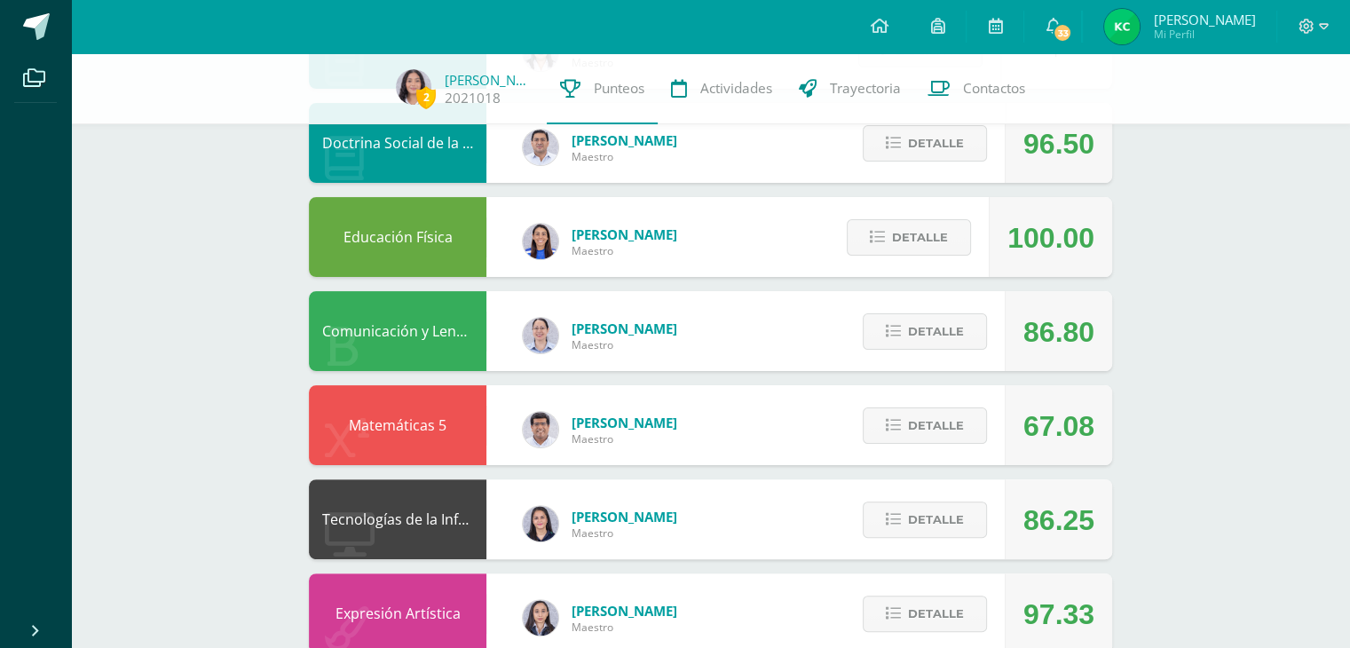
scroll to position [336, 0]
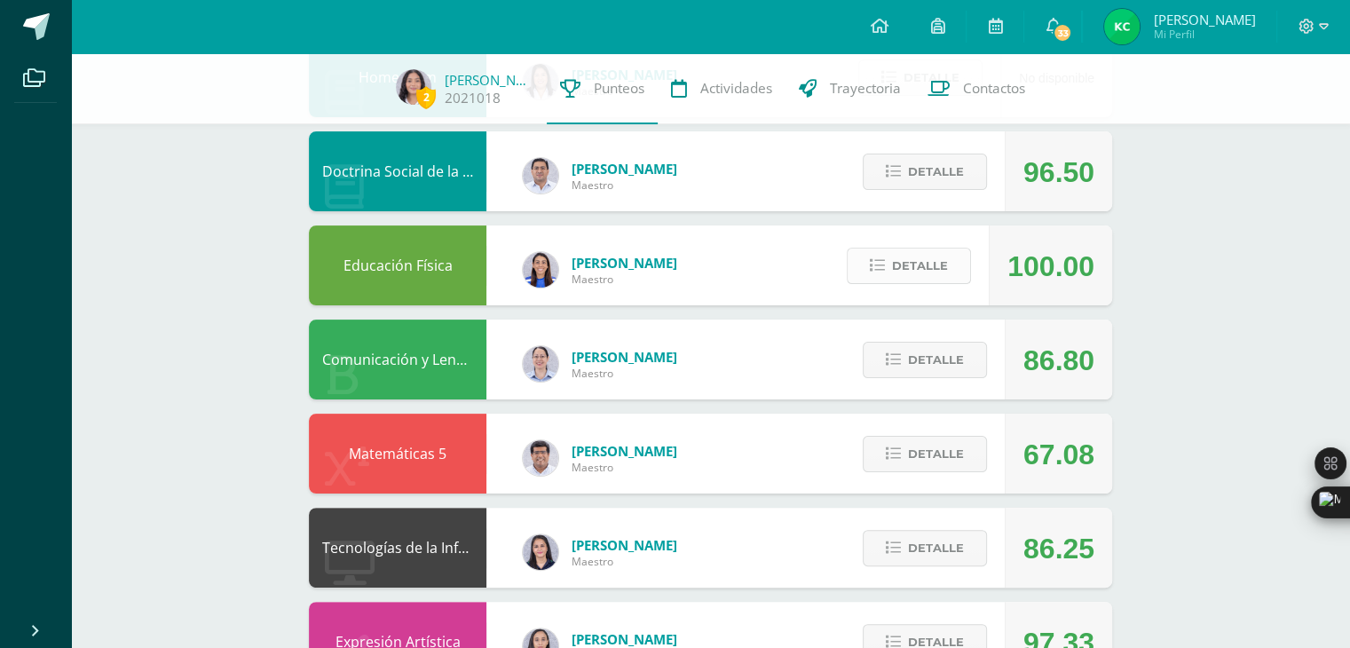
click at [941, 258] on span "Detalle" at bounding box center [920, 265] width 56 height 33
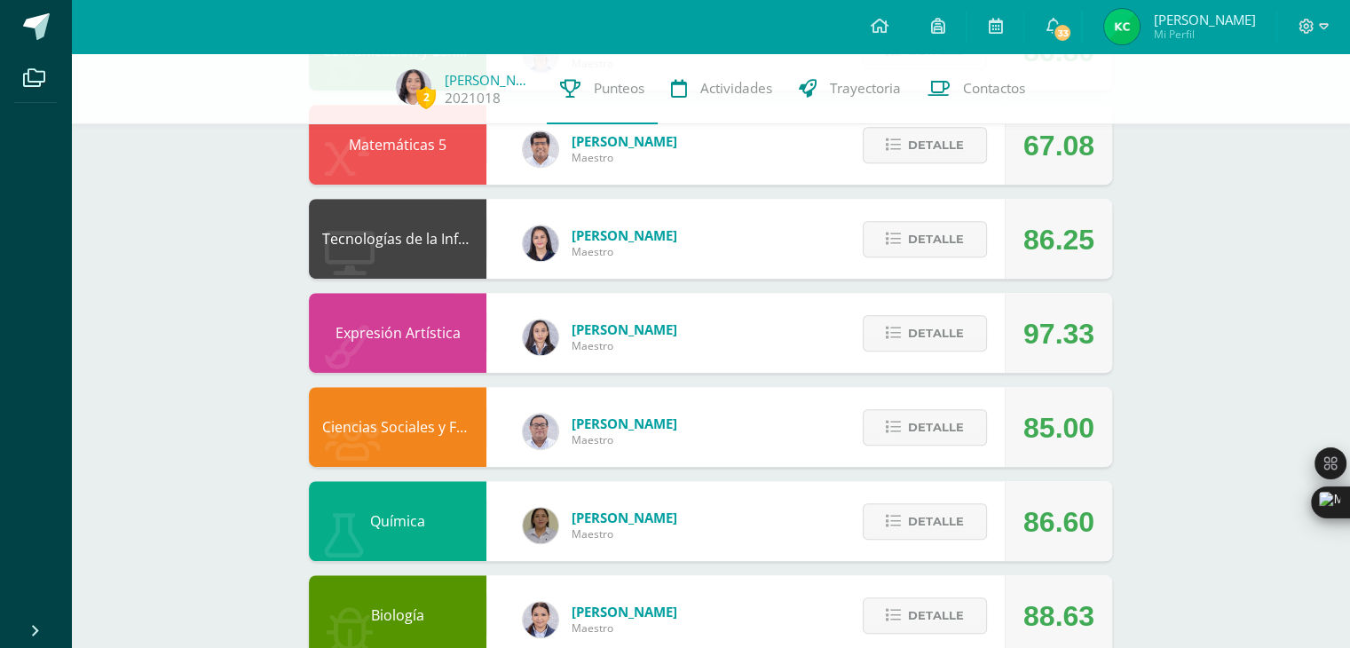
scroll to position [987, 0]
click at [942, 430] on span "Detalle" at bounding box center [936, 427] width 56 height 33
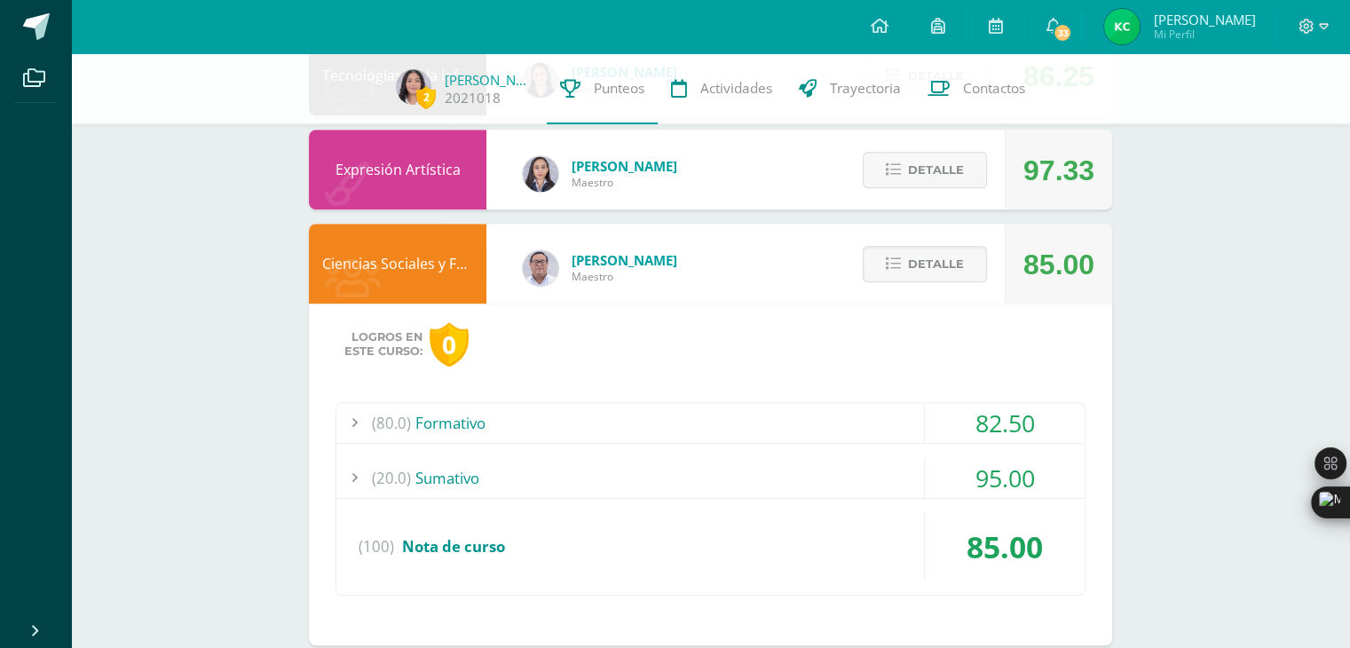
click at [987, 413] on div "82.50" at bounding box center [1005, 423] width 160 height 40
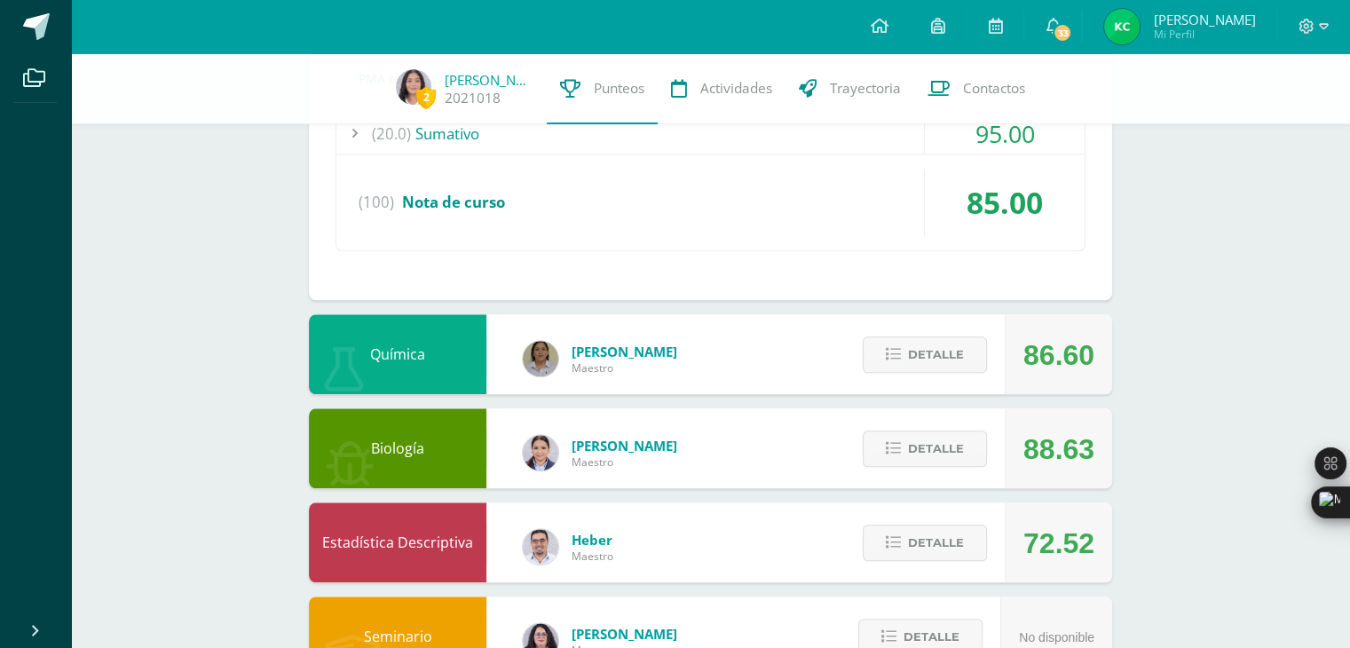
scroll to position [1811, 0]
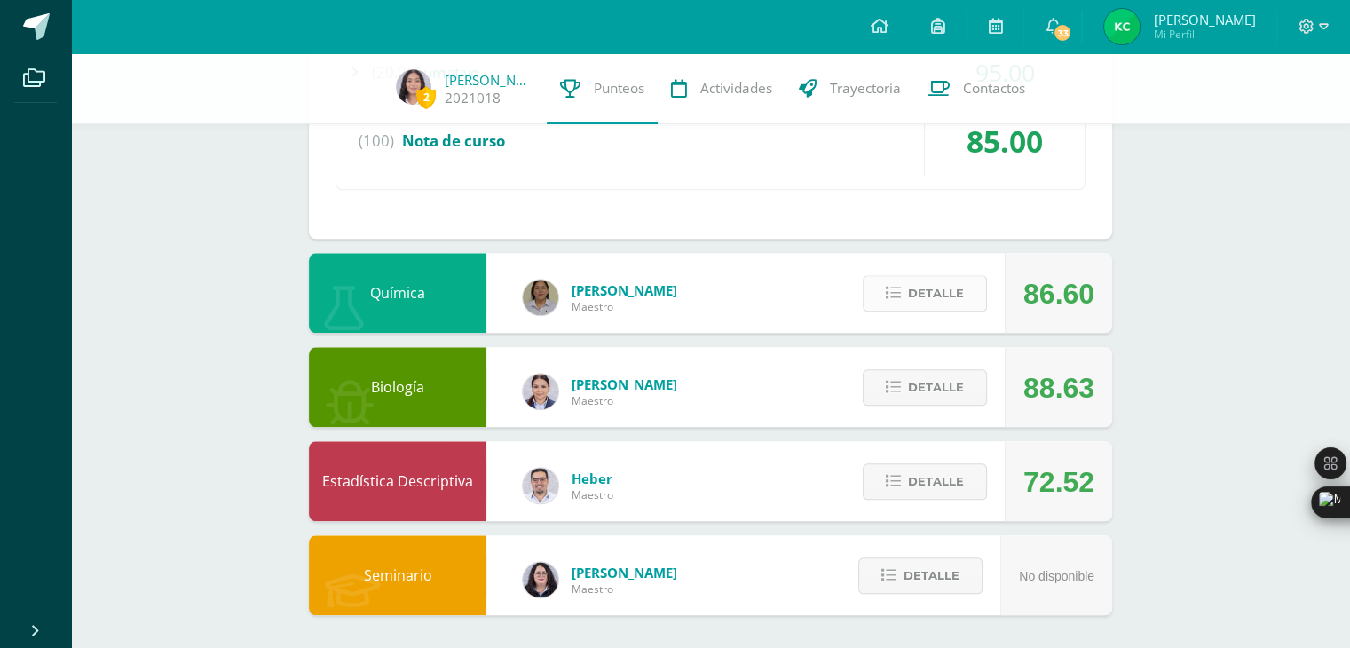
click at [916, 295] on span "Detalle" at bounding box center [936, 293] width 56 height 33
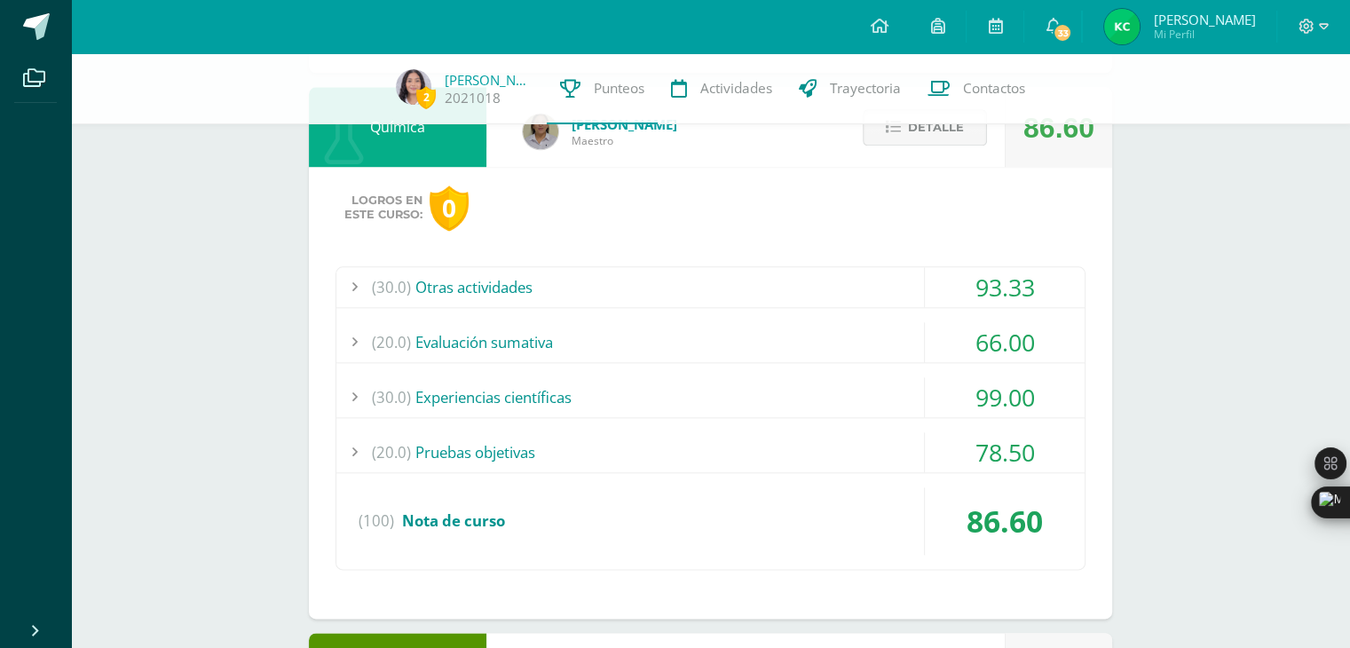
scroll to position [1982, 0]
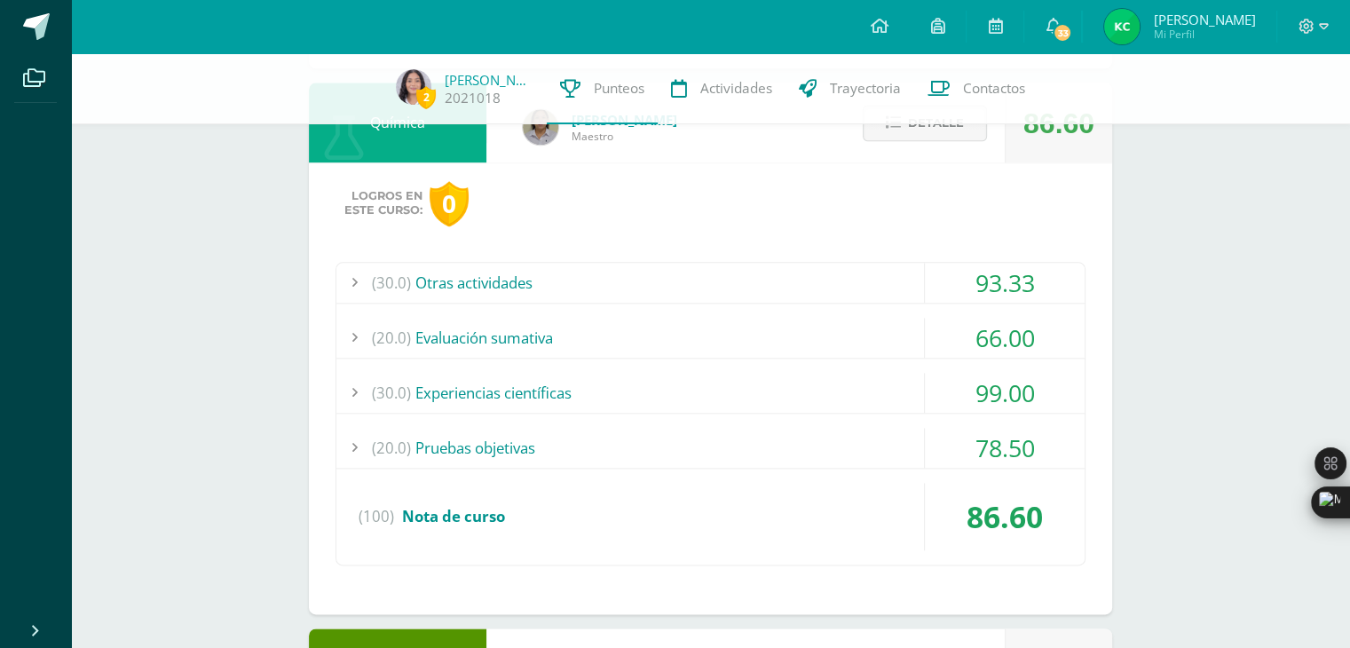
click at [1002, 335] on div "66.00" at bounding box center [1005, 338] width 160 height 40
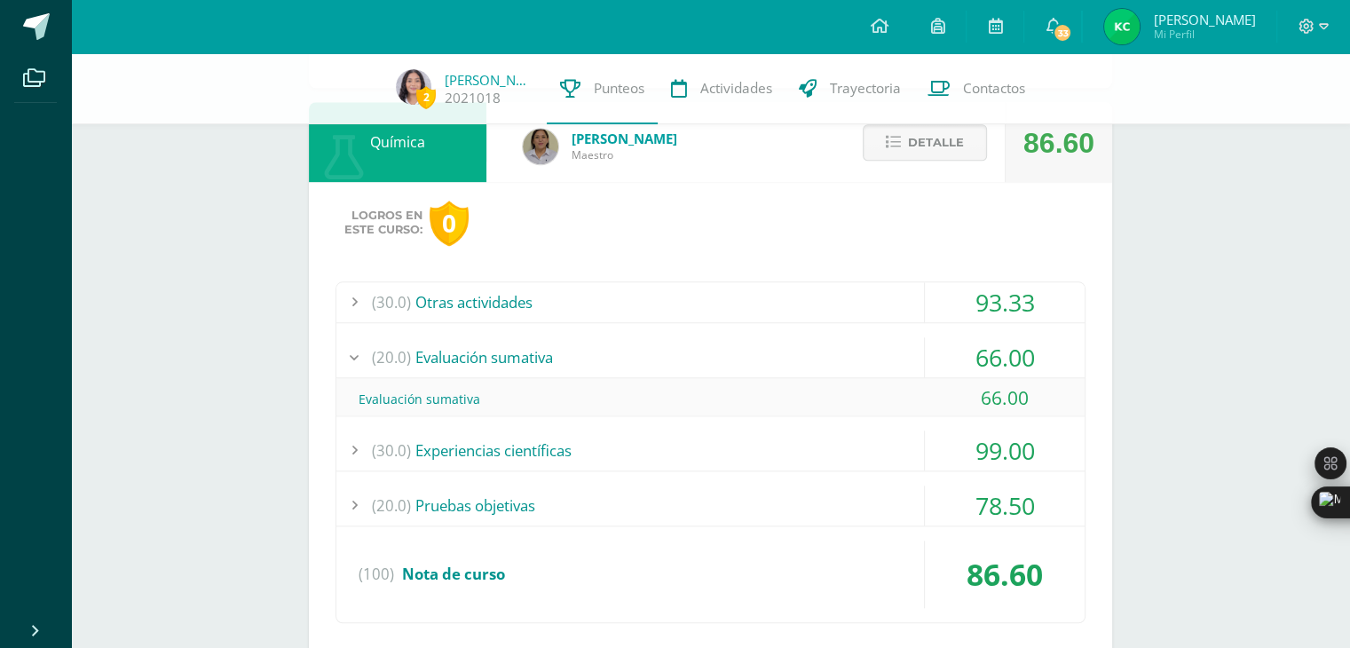
scroll to position [1728, 0]
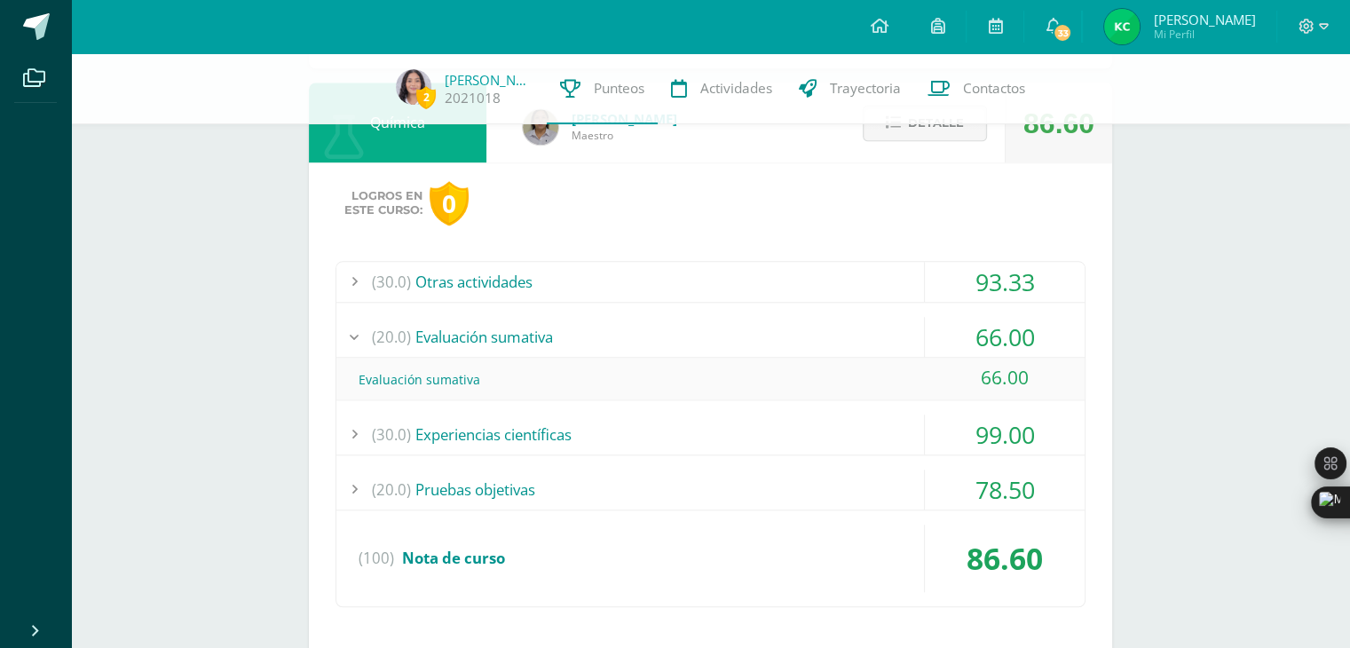
click at [1002, 335] on div "66.00" at bounding box center [1005, 337] width 160 height 40
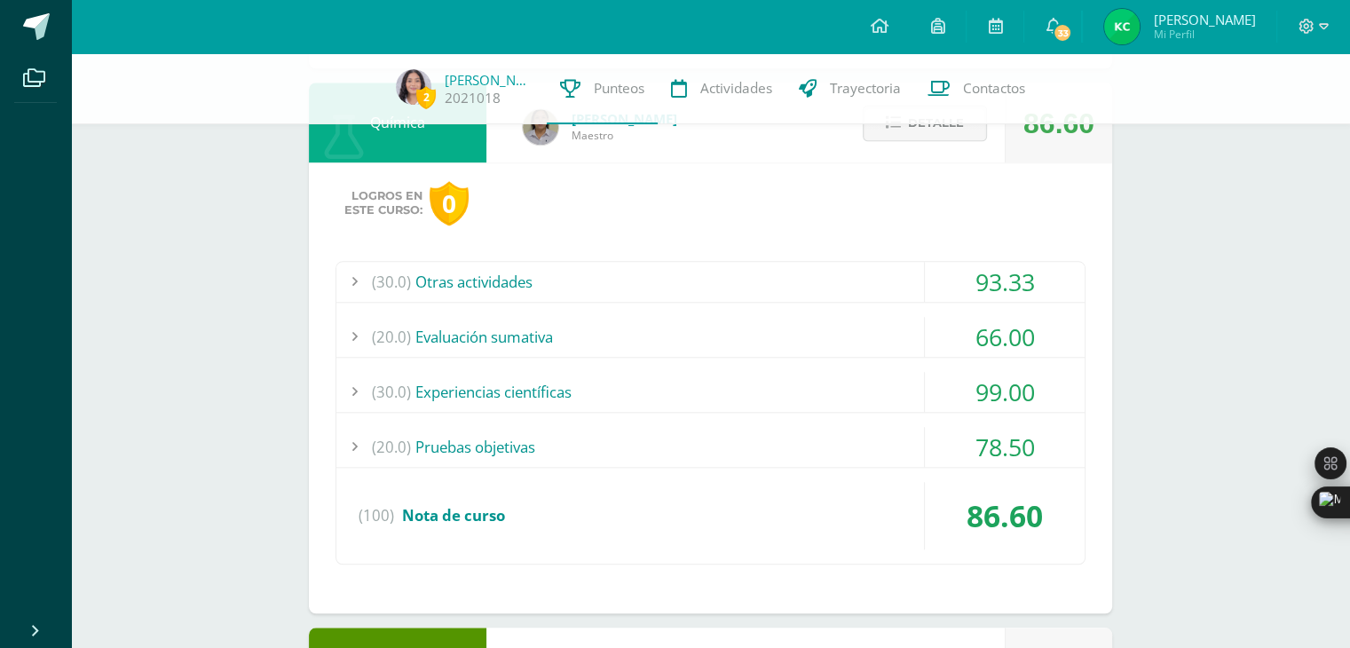
click at [1026, 458] on div "78.50" at bounding box center [1005, 447] width 160 height 40
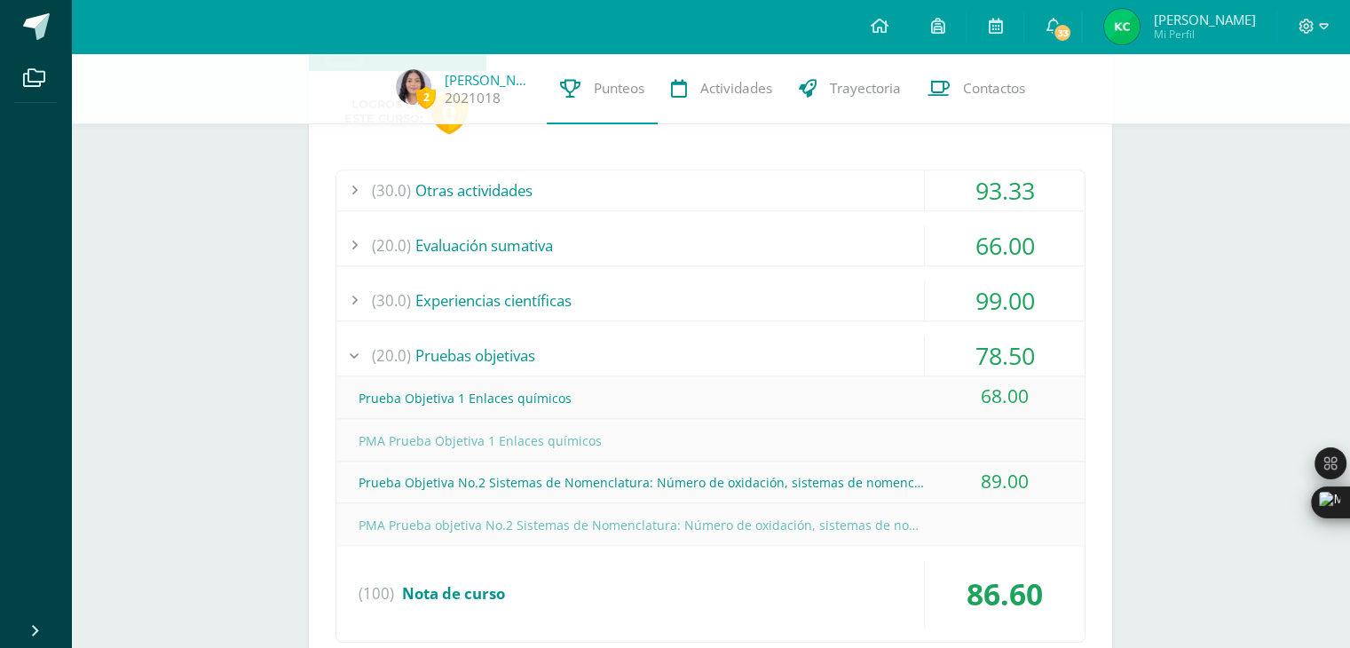
click at [1013, 345] on div "78.50" at bounding box center [1005, 356] width 160 height 40
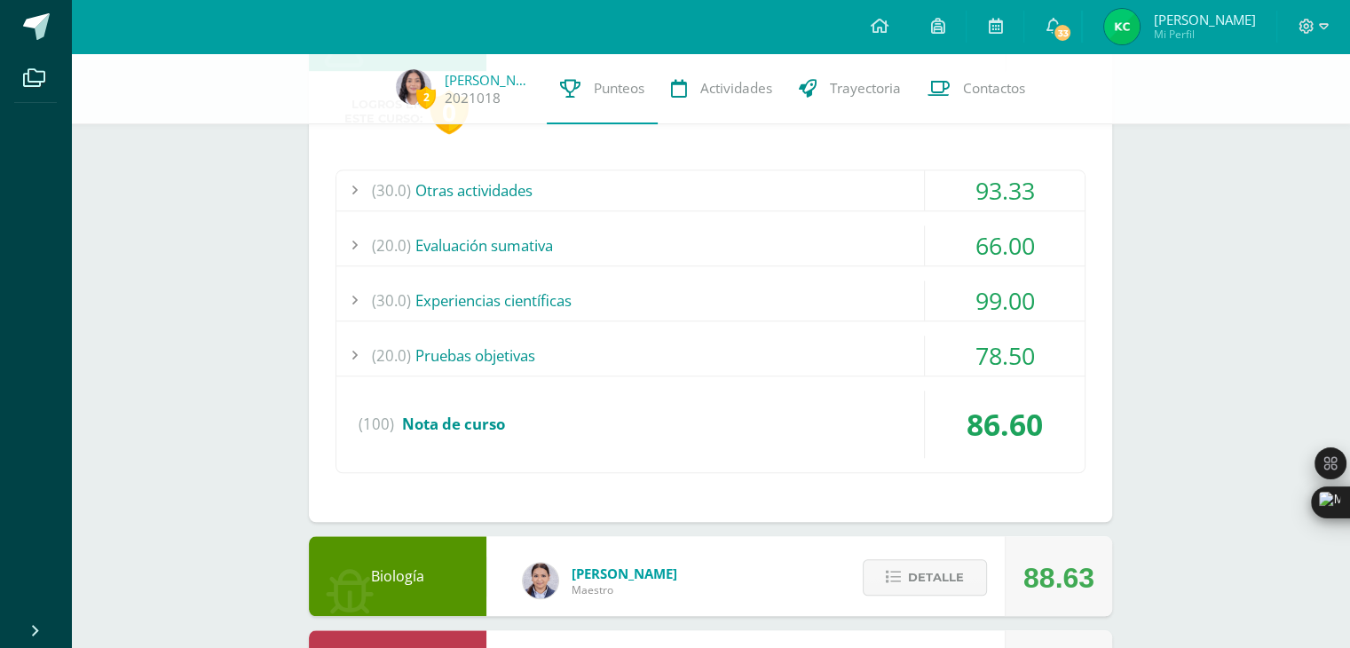
scroll to position [2008, 0]
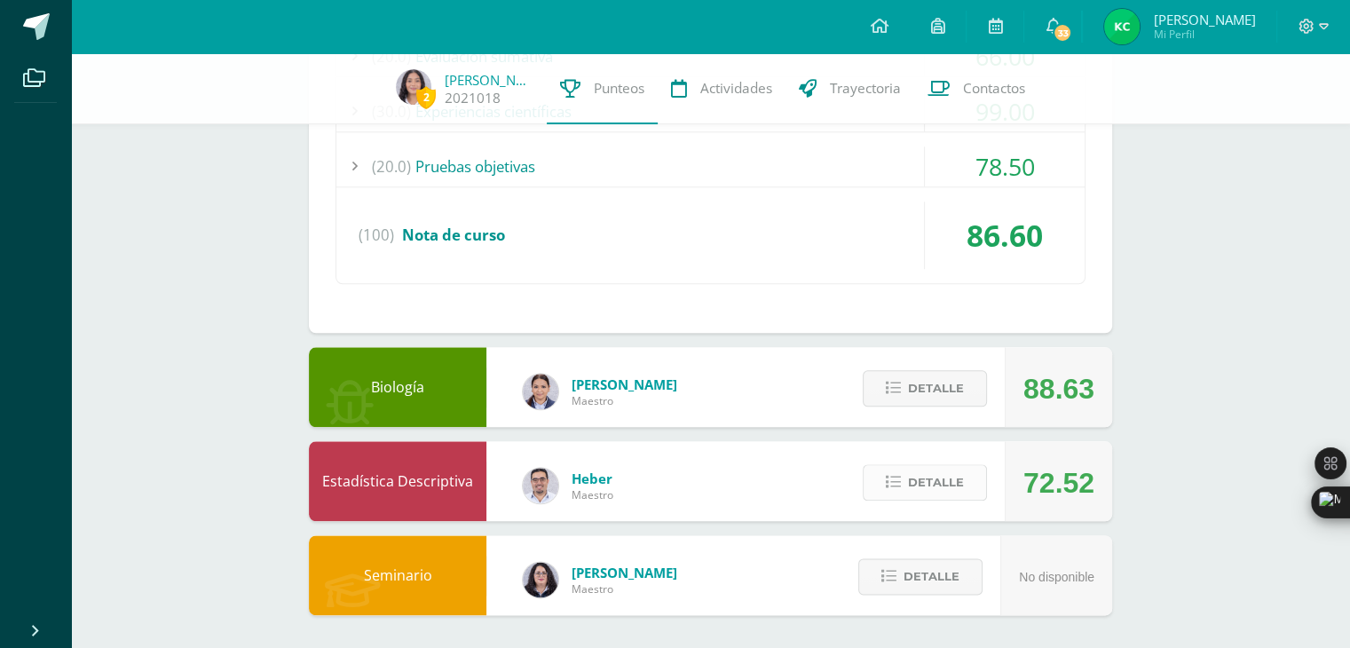
click at [916, 482] on span "Detalle" at bounding box center [936, 482] width 56 height 33
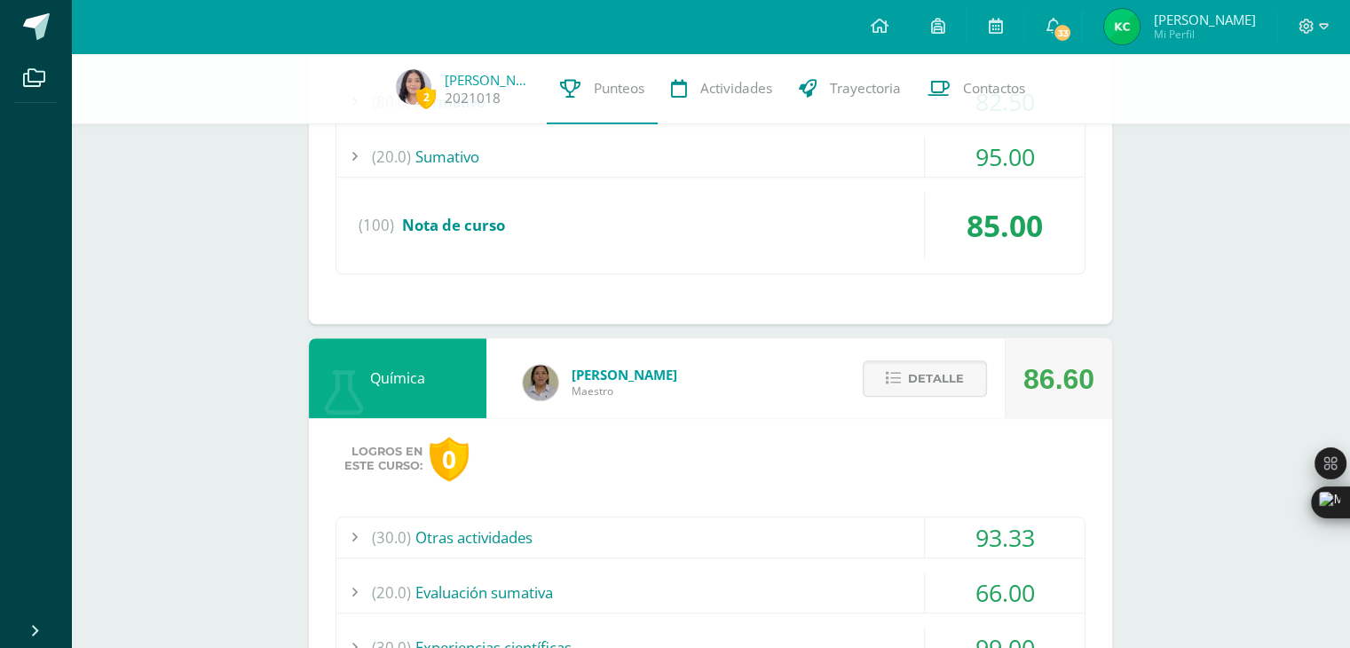
scroll to position [1391, 0]
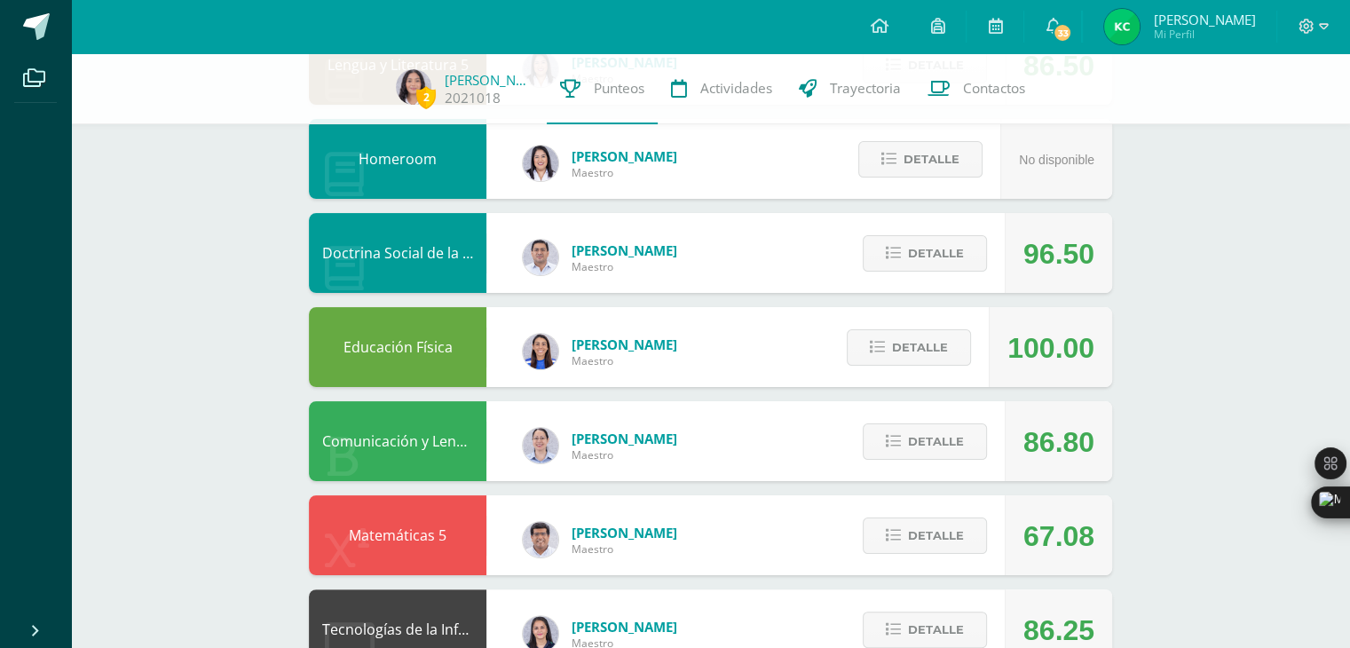
scroll to position [265, 0]
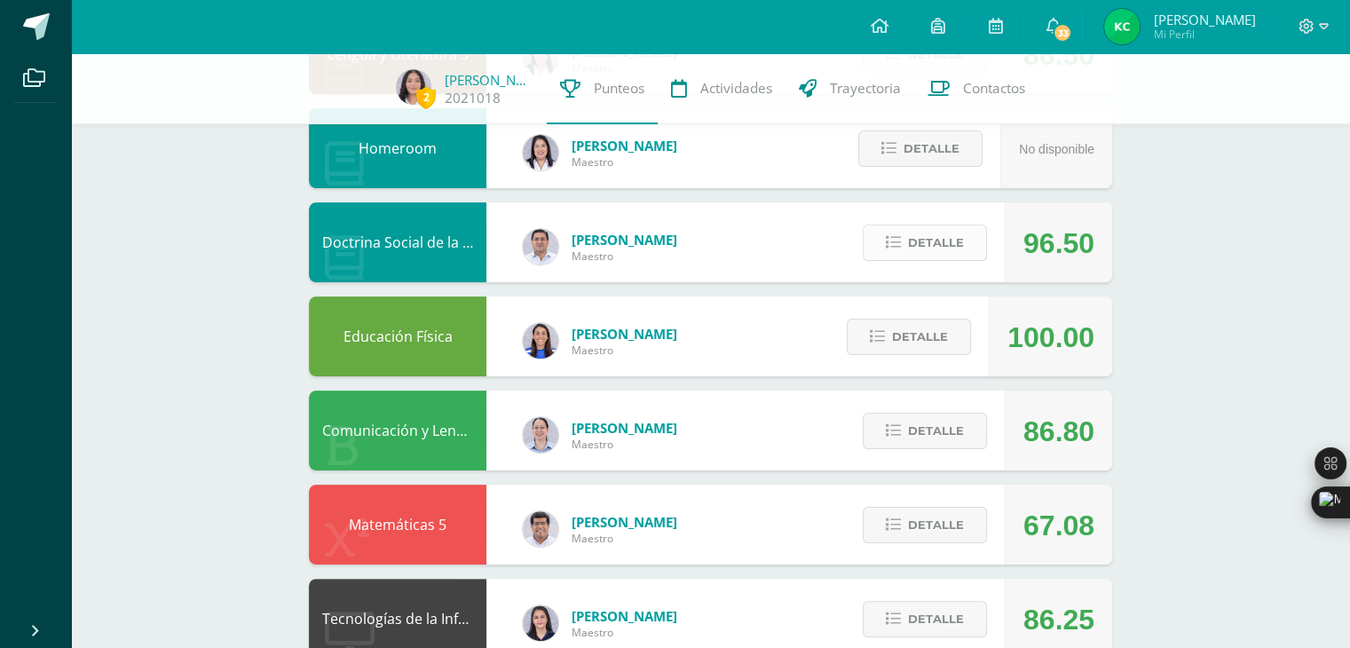
click at [908, 232] on button "Detalle" at bounding box center [925, 243] width 124 height 36
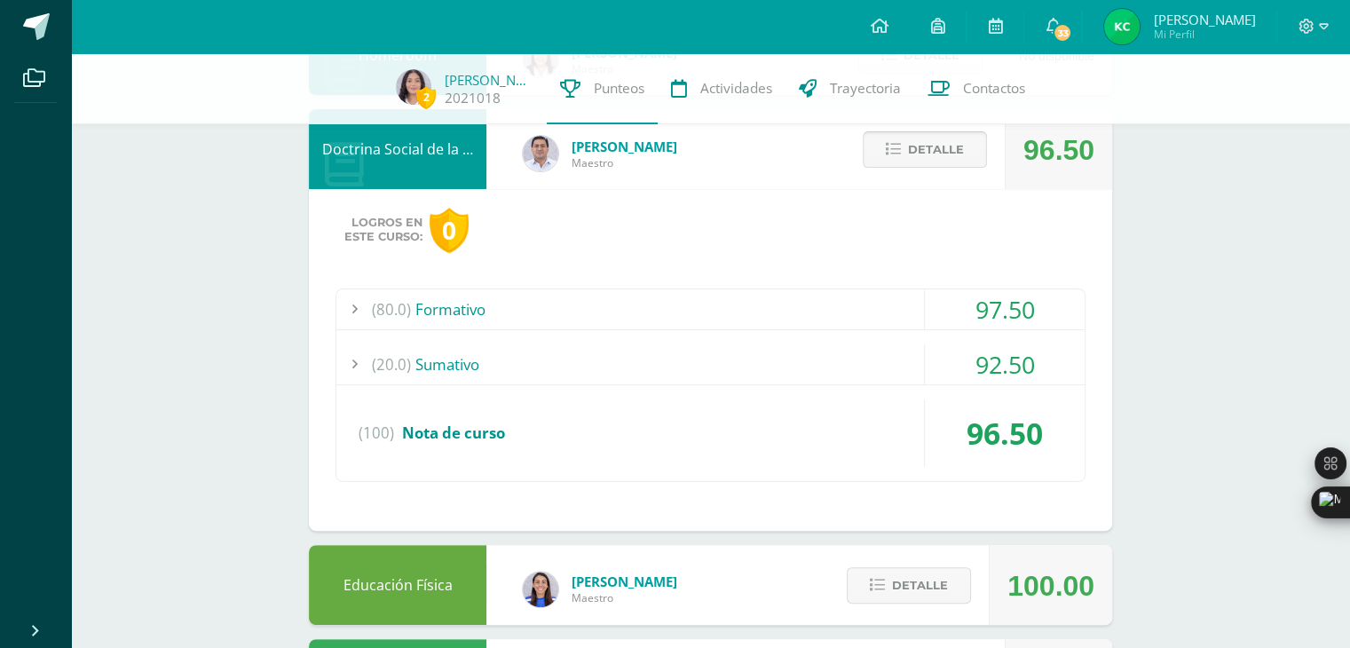
scroll to position [360, 0]
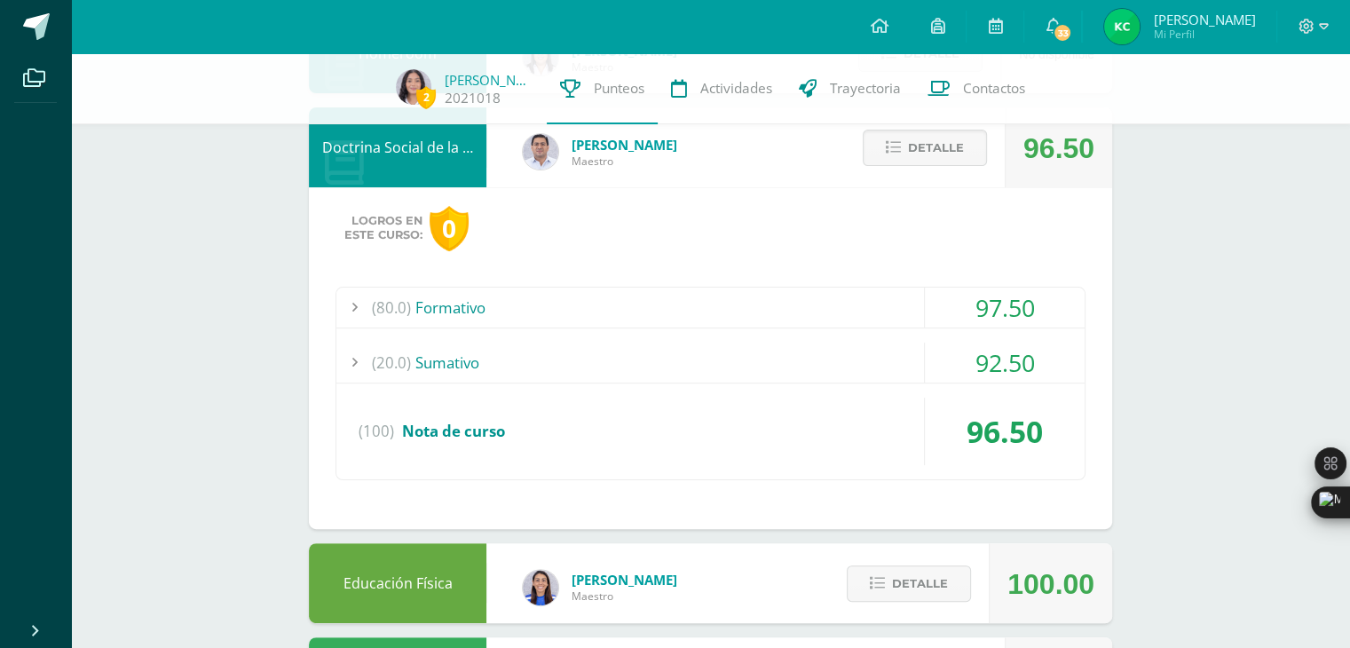
click at [993, 374] on div "92.50" at bounding box center [1005, 363] width 160 height 40
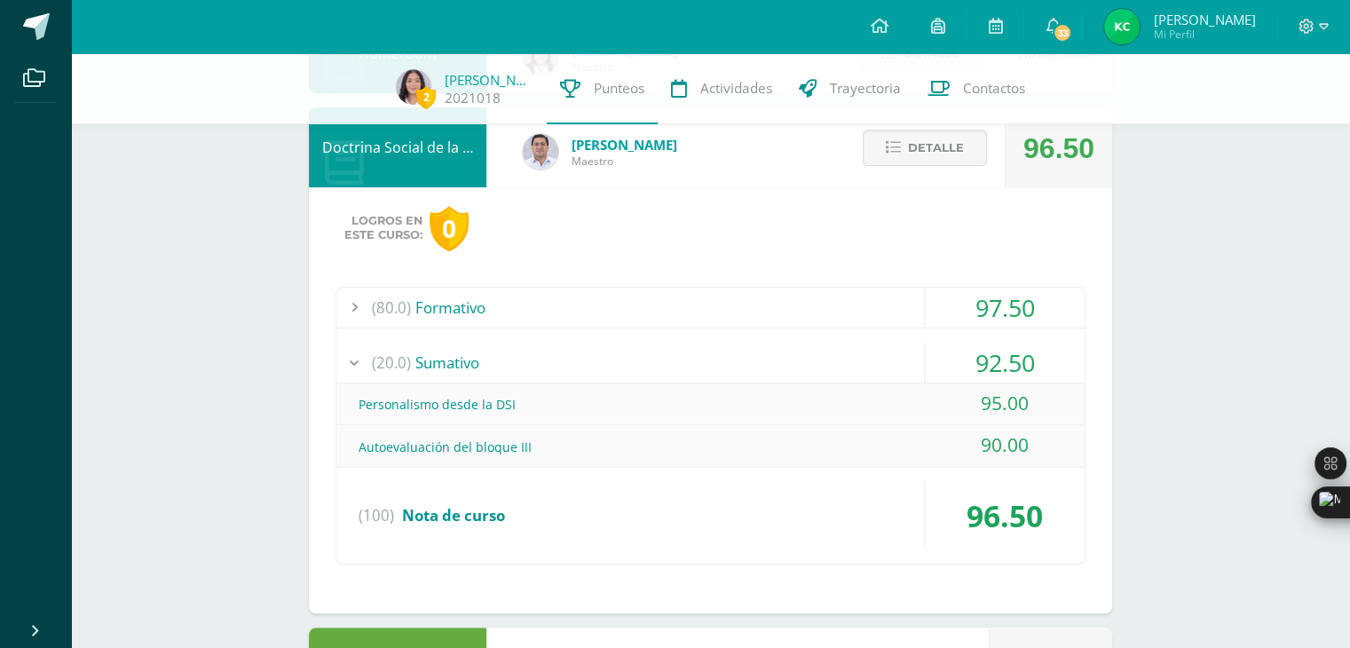
click at [1017, 324] on div "97.50" at bounding box center [1005, 308] width 160 height 40
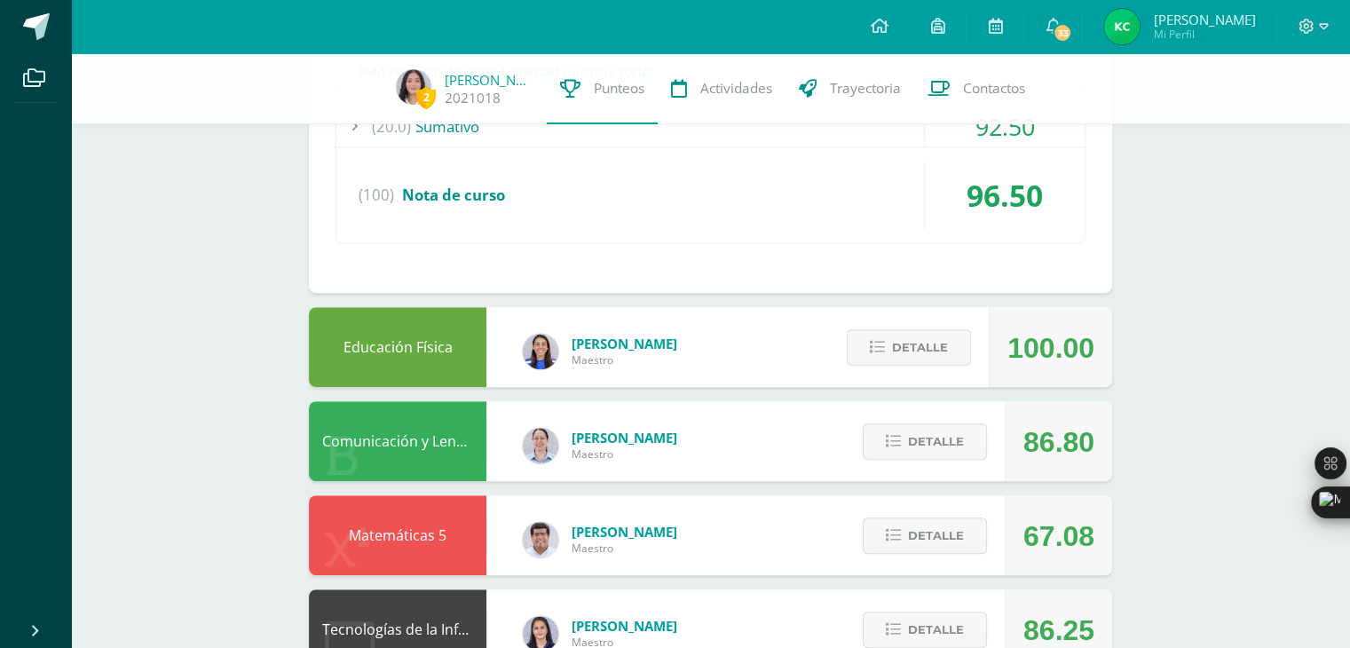
scroll to position [770, 0]
